Goal: Task Accomplishment & Management: Manage account settings

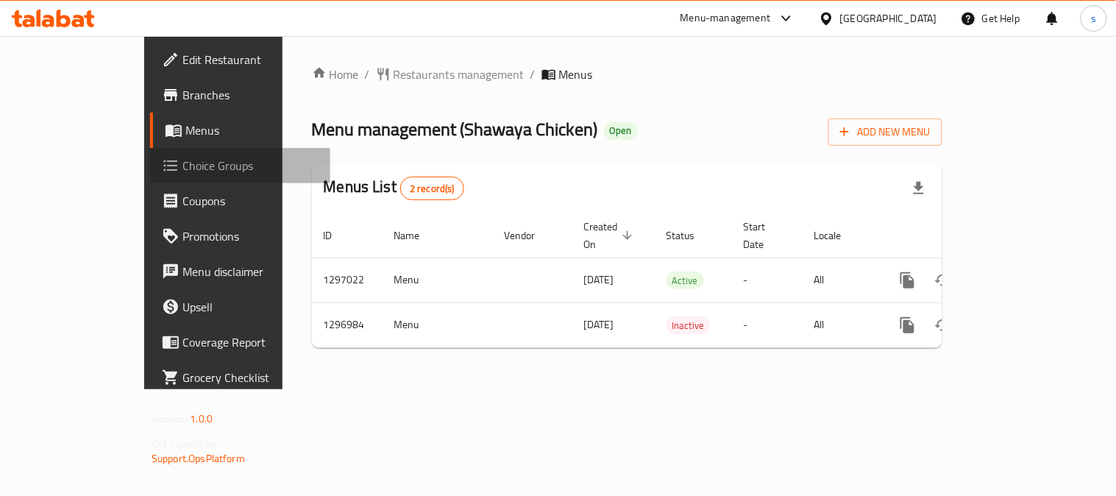
click at [182, 170] on span "Choice Groups" at bounding box center [250, 166] width 136 height 18
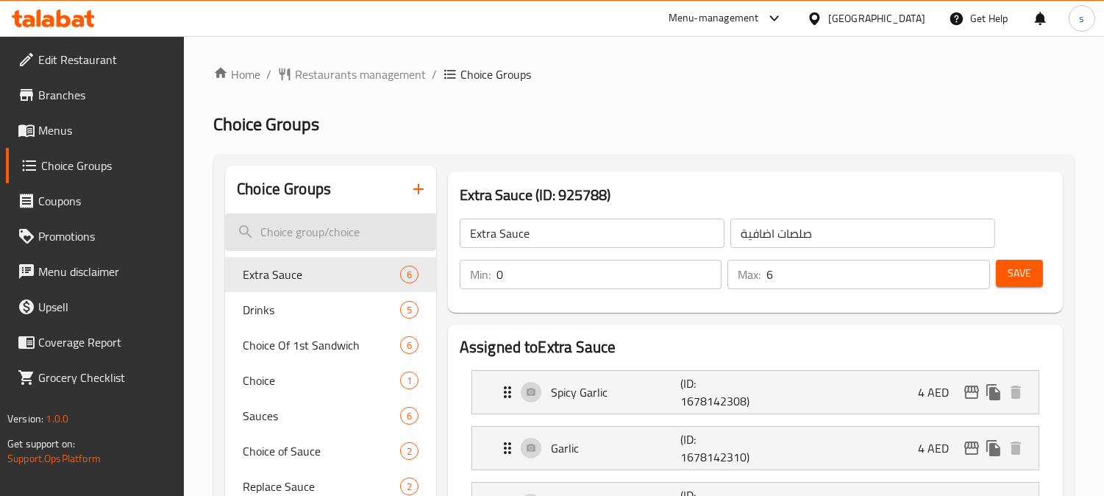
click at [335, 226] on input "search" at bounding box center [330, 232] width 211 height 38
paste input "make it a meal"
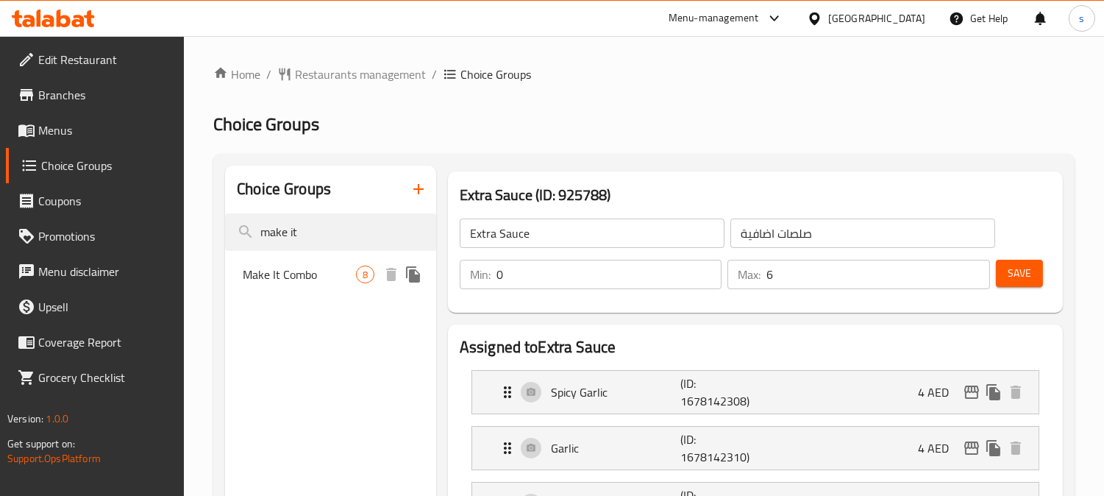
type input "make it"
click at [257, 280] on span "Make It Combo" at bounding box center [299, 275] width 113 height 18
type input "Make It Combo"
type input "اجعلها وجبة"
type input "1"
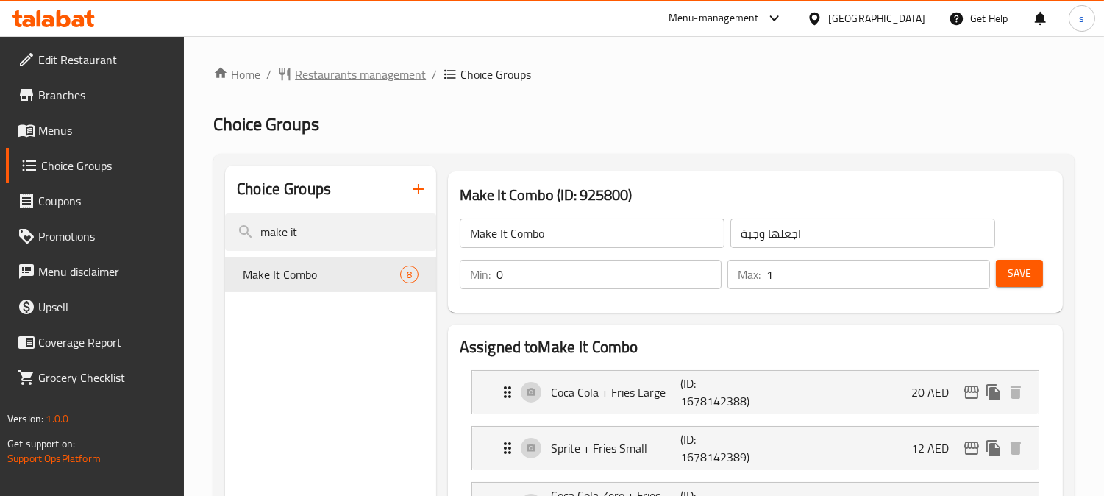
click at [307, 74] on span "Restaurants management" at bounding box center [360, 74] width 131 height 18
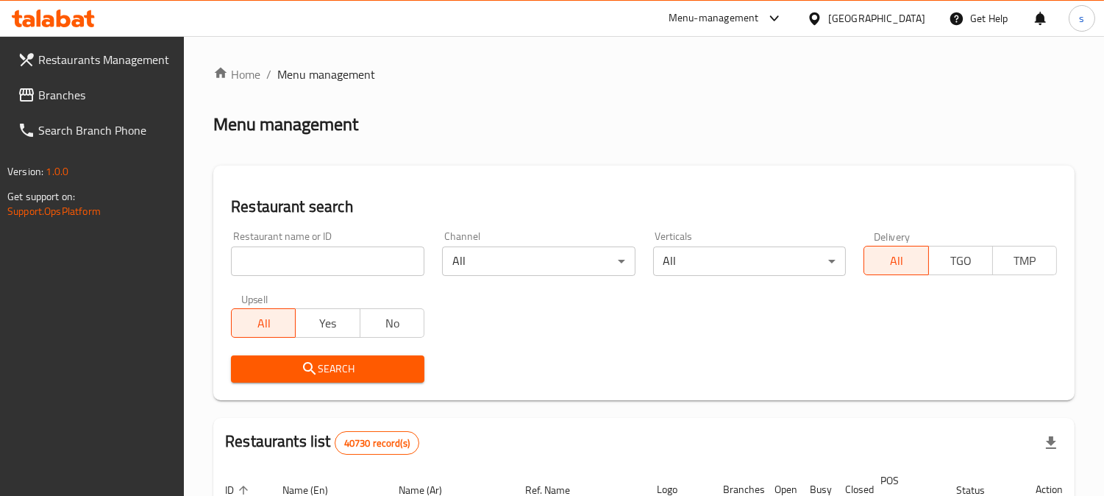
click at [320, 232] on div "Restaurant name or ID Restaurant name or ID" at bounding box center [327, 253] width 193 height 45
click at [76, 92] on span "Branches" at bounding box center [105, 95] width 135 height 18
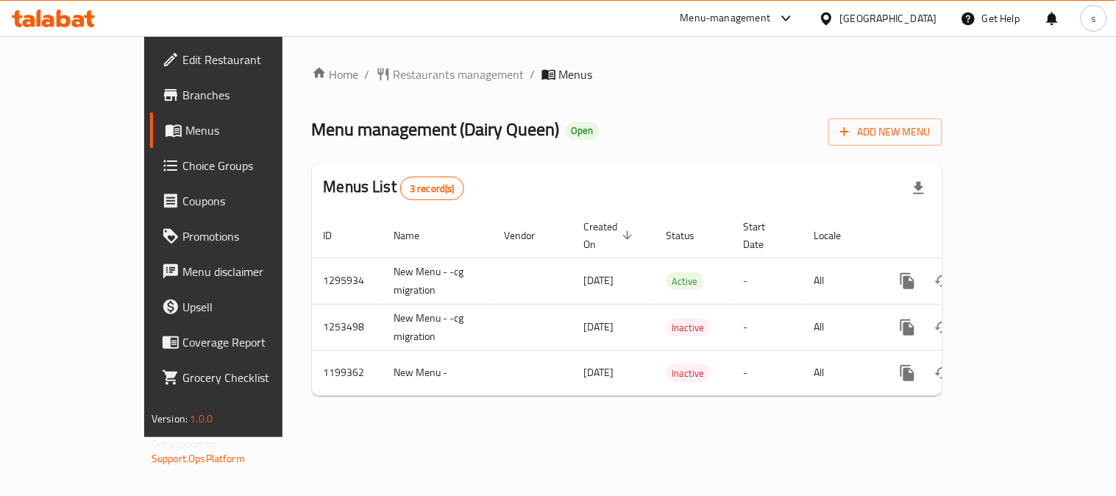
click at [182, 163] on span "Choice Groups" at bounding box center [250, 166] width 136 height 18
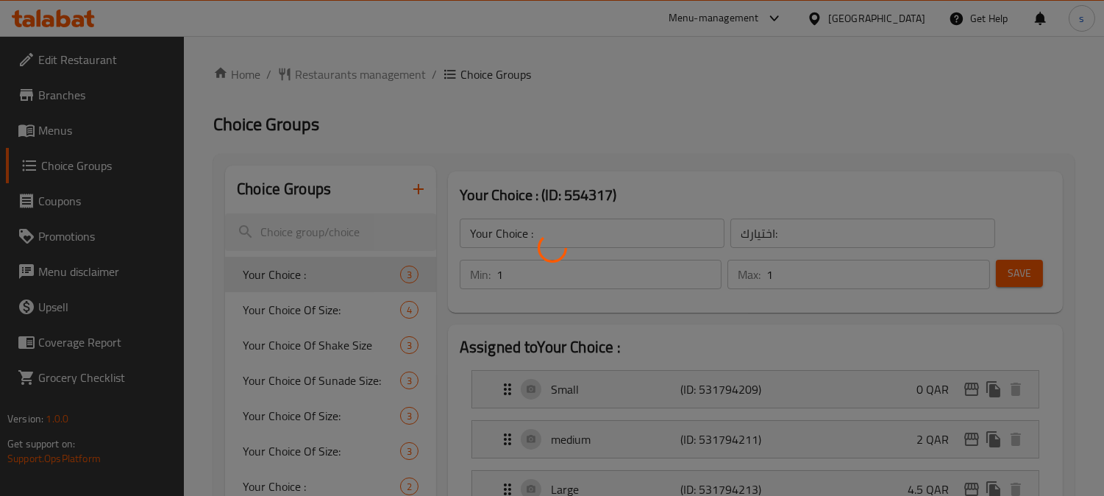
click at [333, 231] on div at bounding box center [552, 248] width 1104 height 496
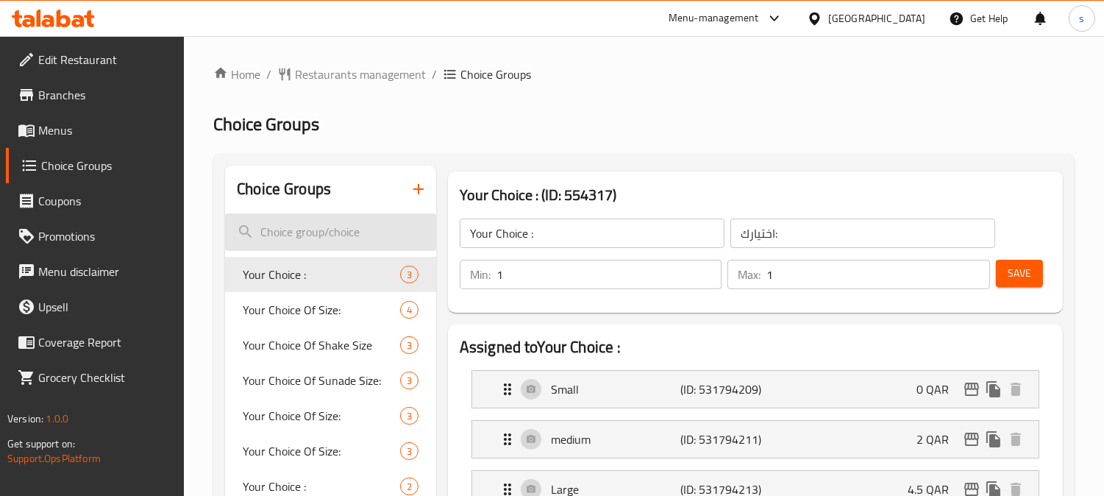
click at [366, 230] on input "search" at bounding box center [330, 232] width 211 height 38
paste input "Your choice of drinks:"
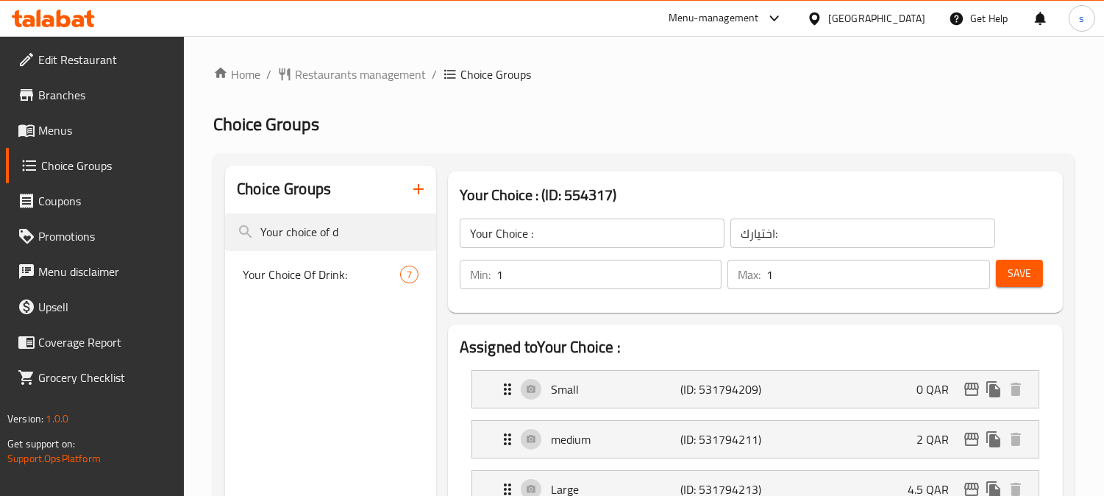
type input "Your choice of d"
click at [305, 280] on span "Your Choice Of Drink:" at bounding box center [321, 275] width 157 height 18
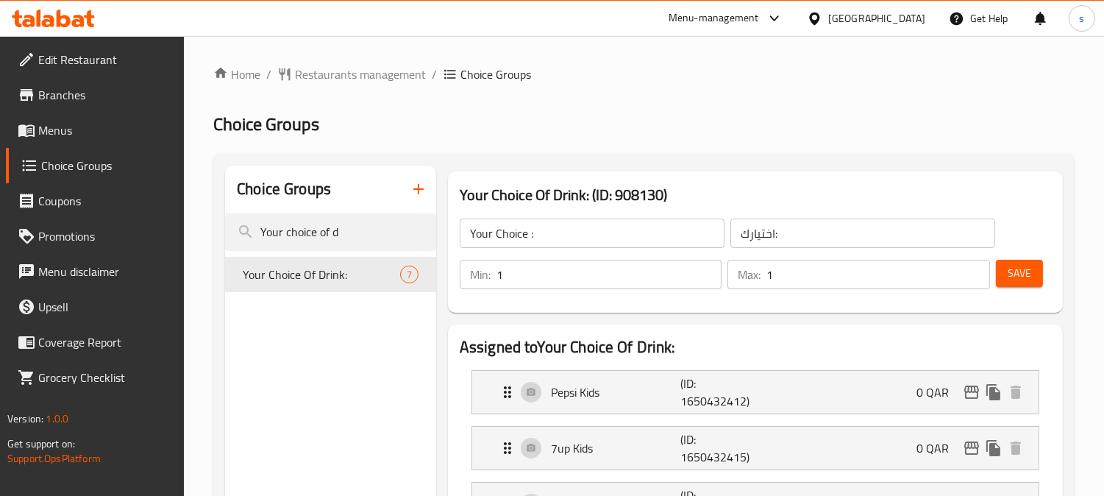
type input "Your Choice Of Drink:"
type input "اختيارك من المشروب:"
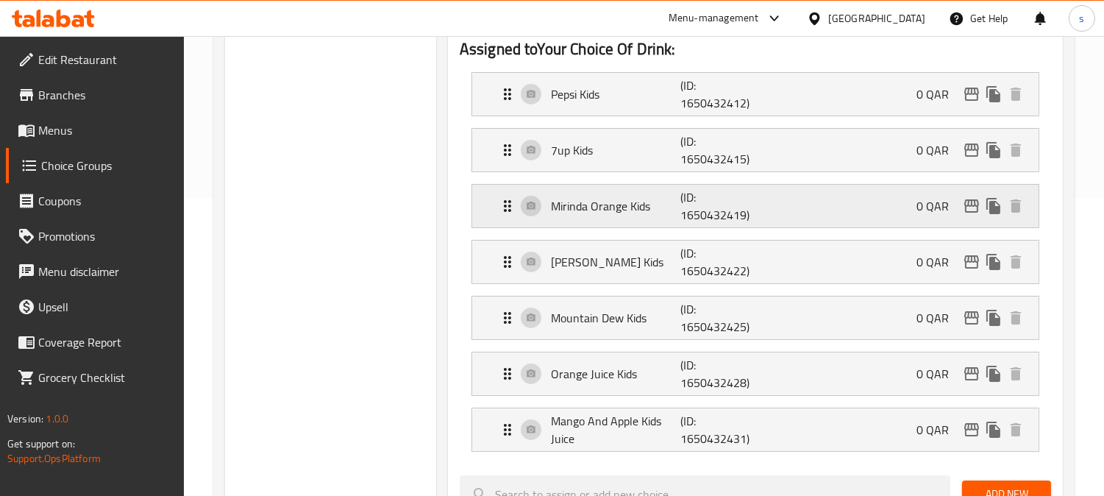
scroll to position [327, 0]
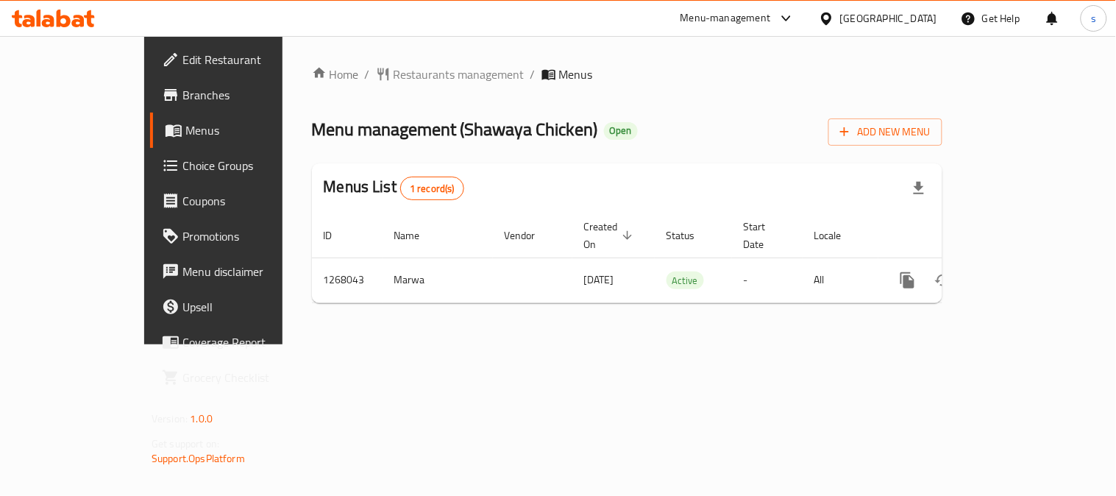
click at [182, 159] on span "Choice Groups" at bounding box center [250, 166] width 136 height 18
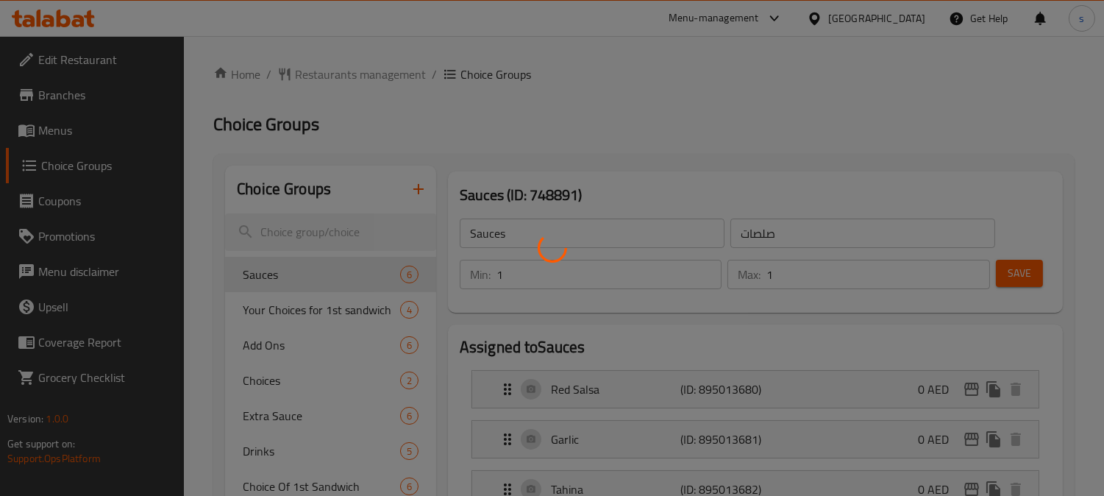
click at [305, 232] on div at bounding box center [552, 248] width 1104 height 496
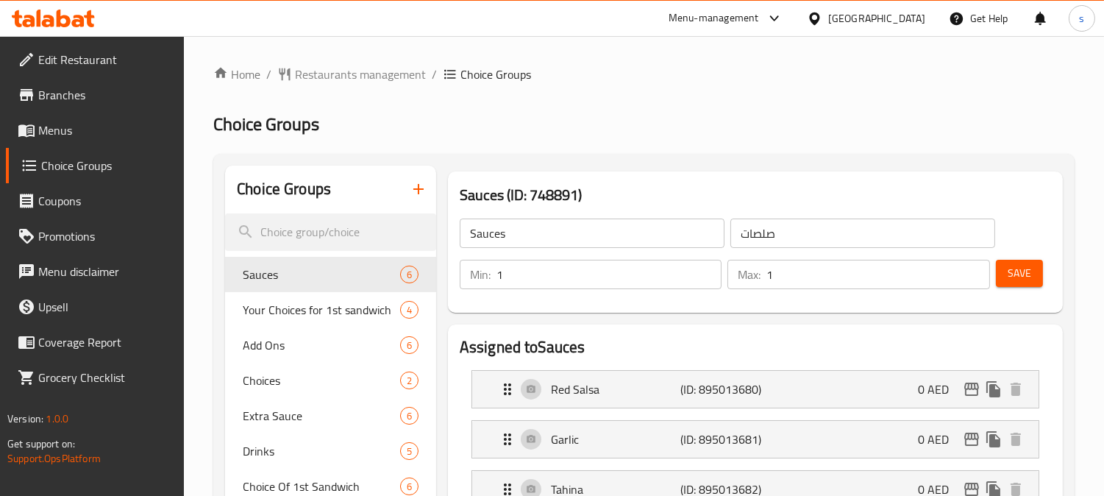
click at [319, 229] on input "search" at bounding box center [330, 232] width 211 height 38
paste input "make it a meal"
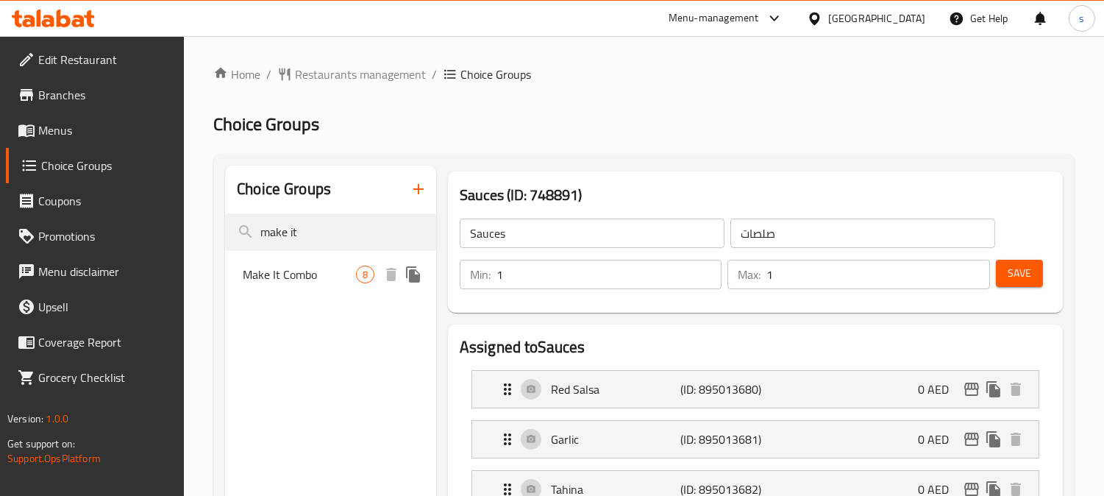
type input "make it"
click at [280, 282] on span "Make It Combo" at bounding box center [299, 275] width 113 height 18
type input "Make It Combo"
type input "اجعلها وجبة"
type input "0"
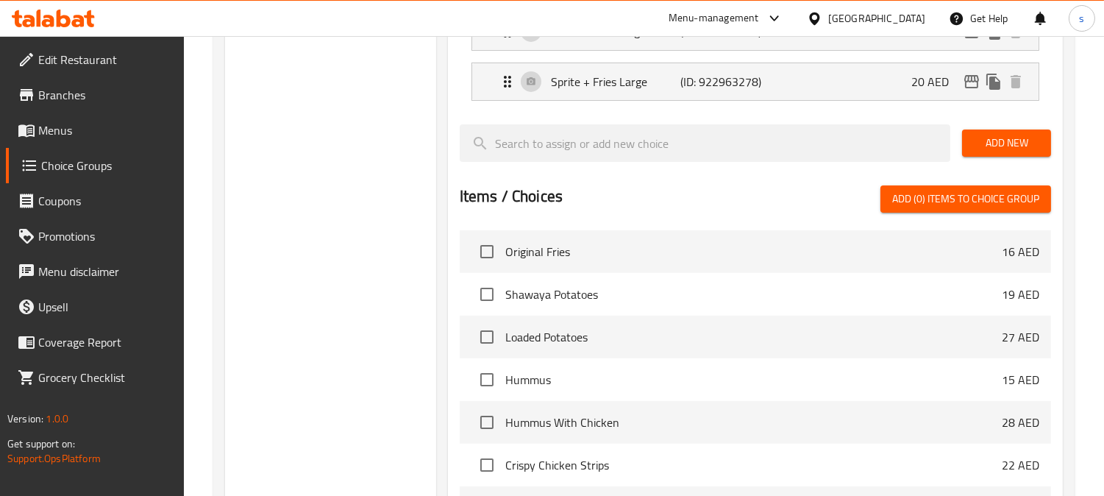
scroll to position [736, 0]
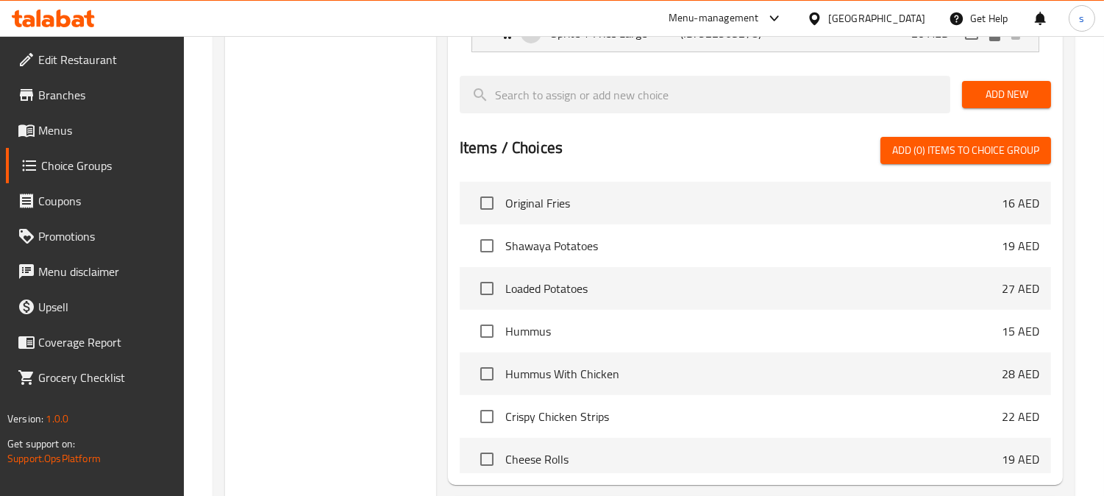
click at [56, 113] on link "Menus" at bounding box center [95, 130] width 179 height 35
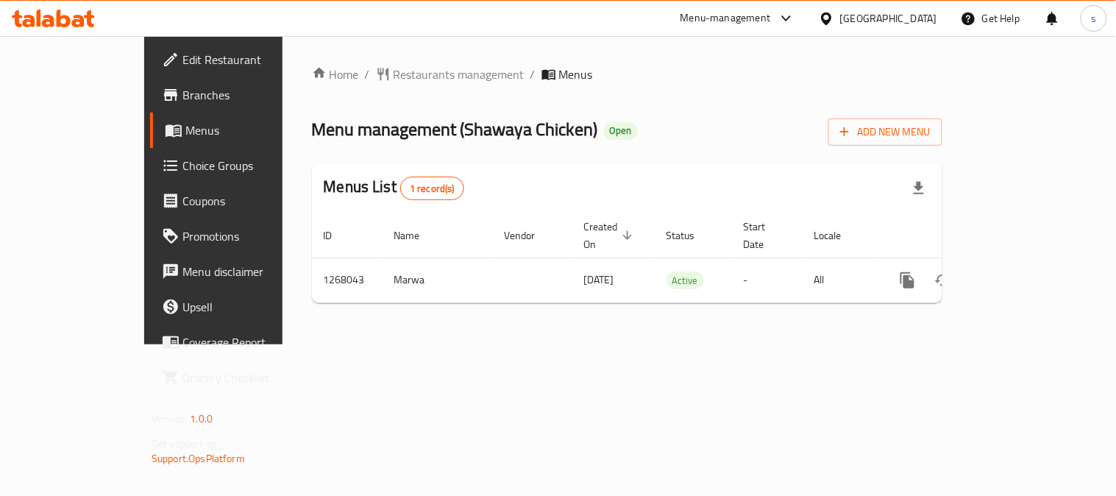
click at [150, 140] on link "Menus" at bounding box center [240, 130] width 180 height 35
click at [394, 72] on span "Restaurants management" at bounding box center [459, 74] width 131 height 18
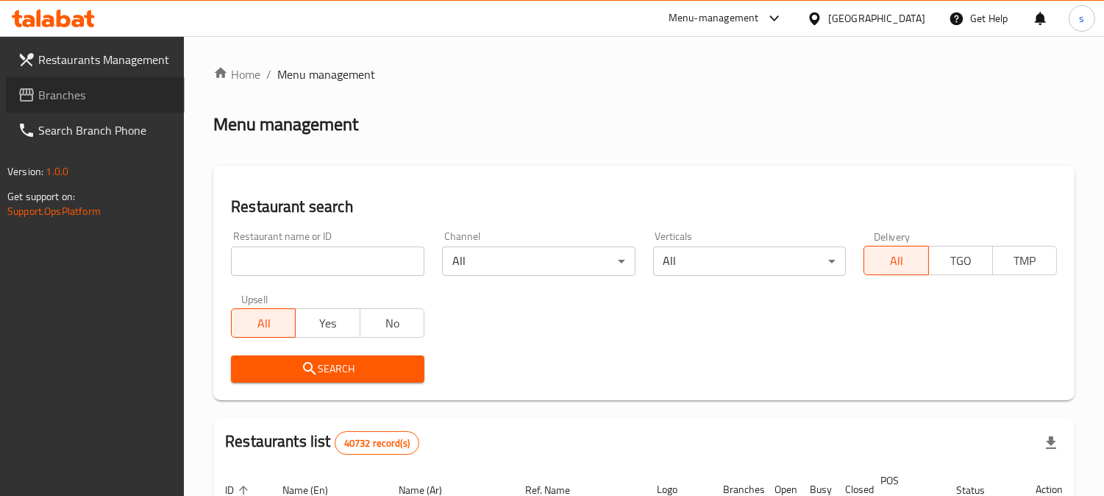
click at [85, 98] on span "Branches" at bounding box center [105, 95] width 135 height 18
